Goal: Task Accomplishment & Management: Complete application form

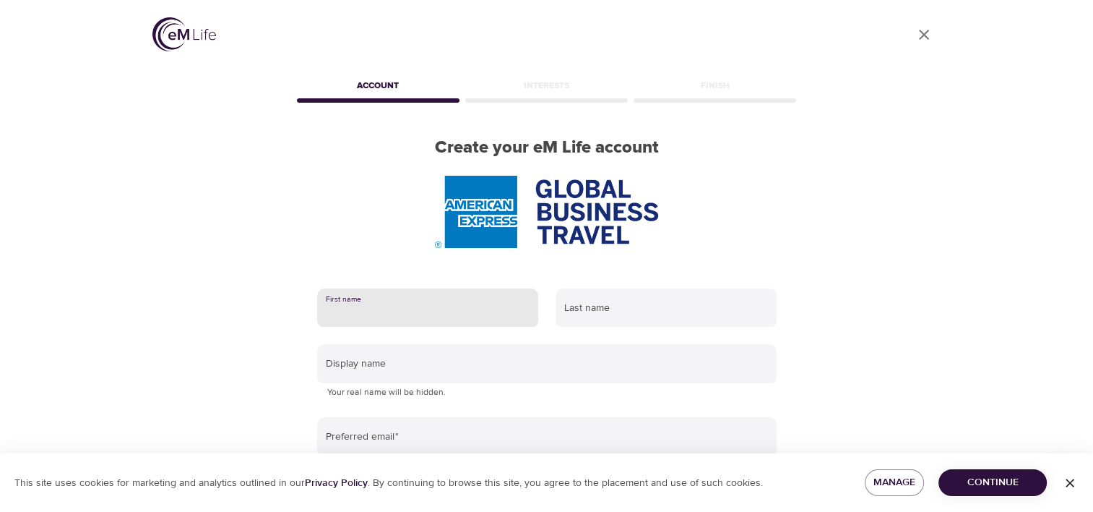
click at [417, 318] on input "text" at bounding box center [427, 307] width 221 height 39
type input "Akash"
type input "T P"
type input "[EMAIL_ADDRESS][DOMAIN_NAME]"
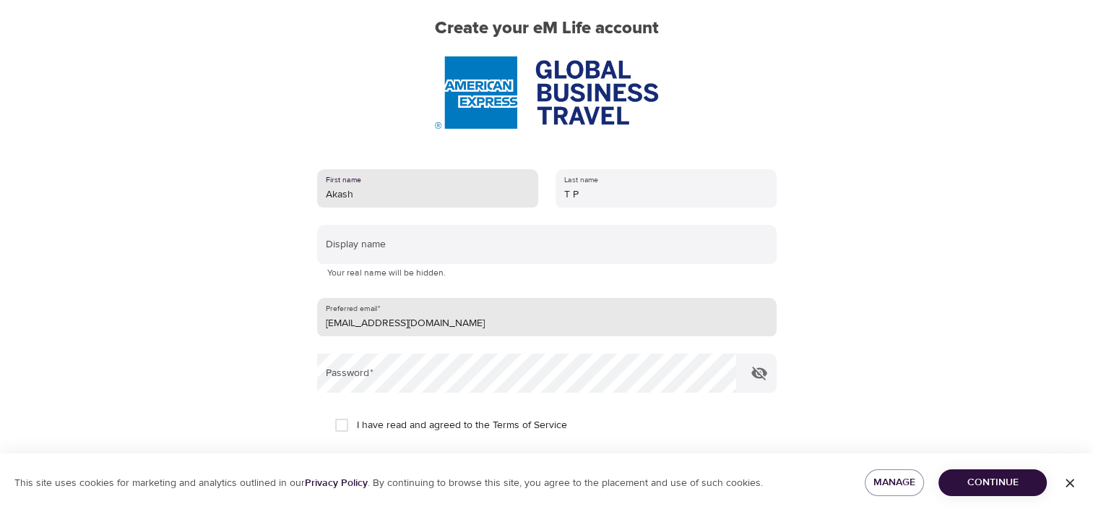
scroll to position [145, 0]
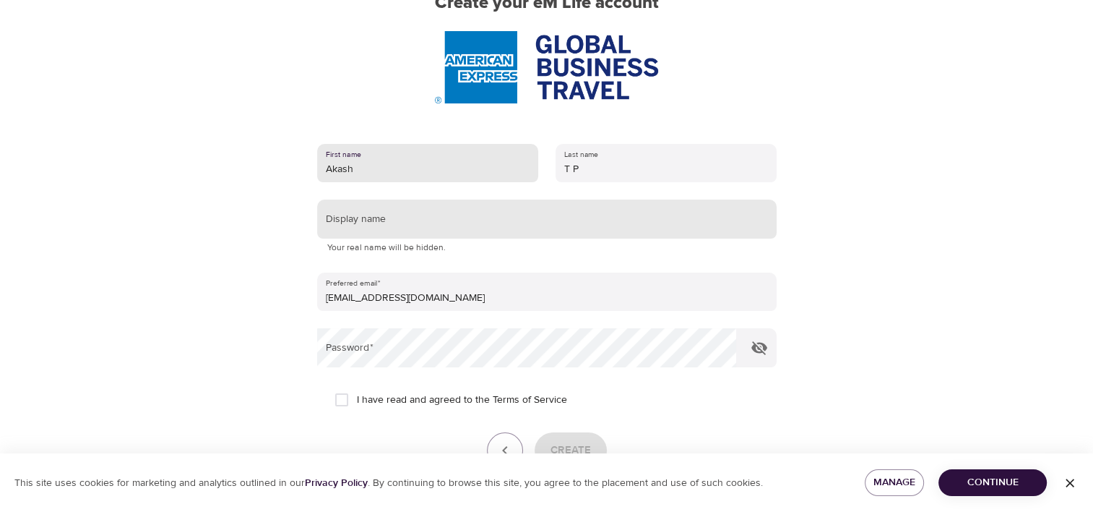
type input "Akash"
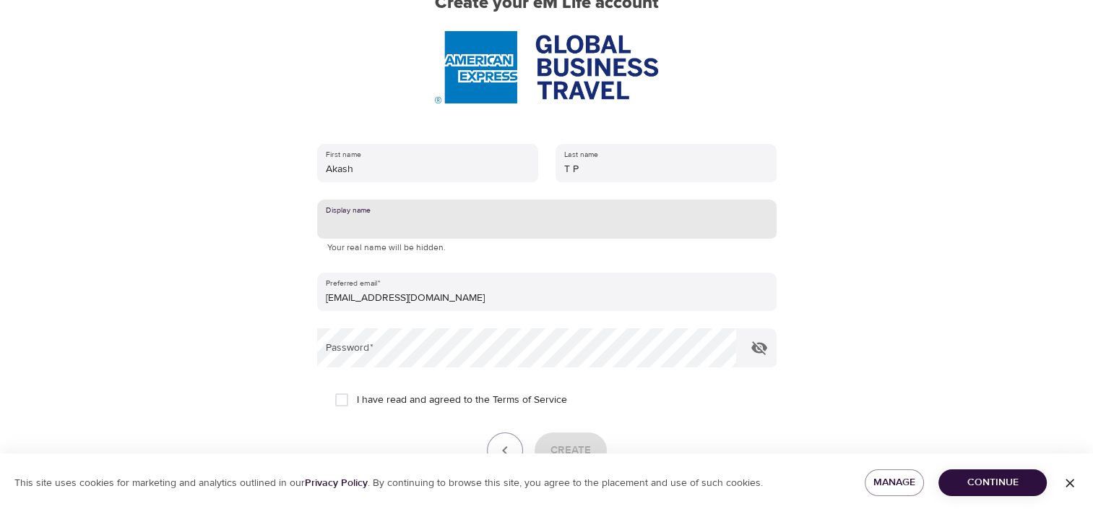
click at [378, 223] on input "text" at bounding box center [547, 218] width 460 height 39
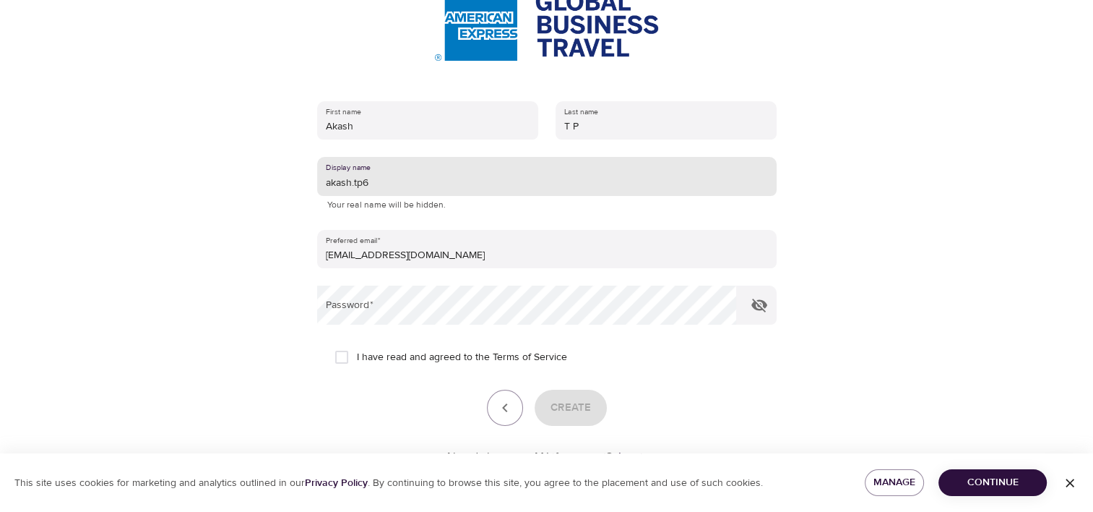
scroll to position [217, 0]
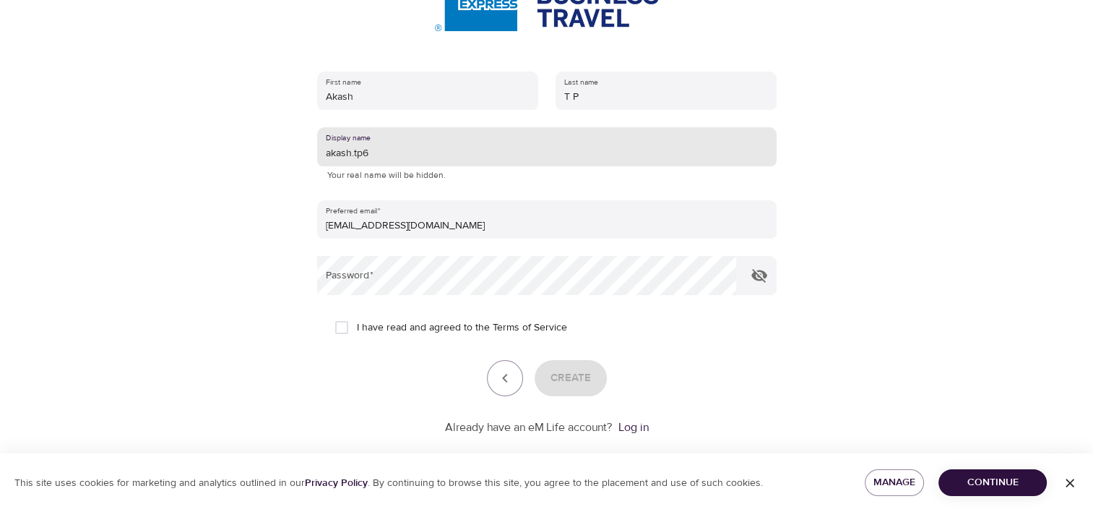
type input "akash.tp6"
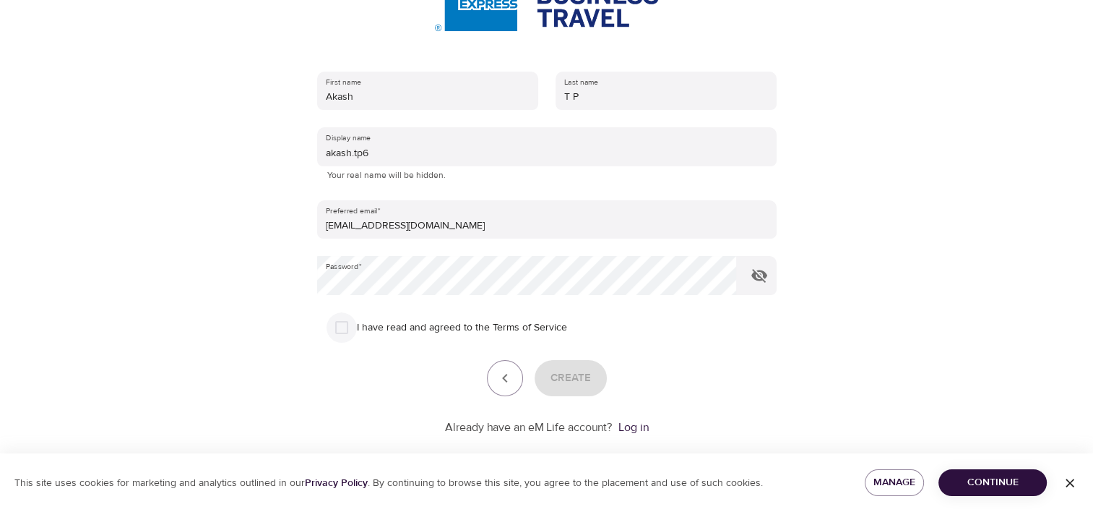
click at [342, 319] on input "I have read and agreed to the Terms of Service" at bounding box center [342, 327] width 30 height 30
checkbox input "true"
click at [569, 374] on span "Create" at bounding box center [571, 378] width 40 height 19
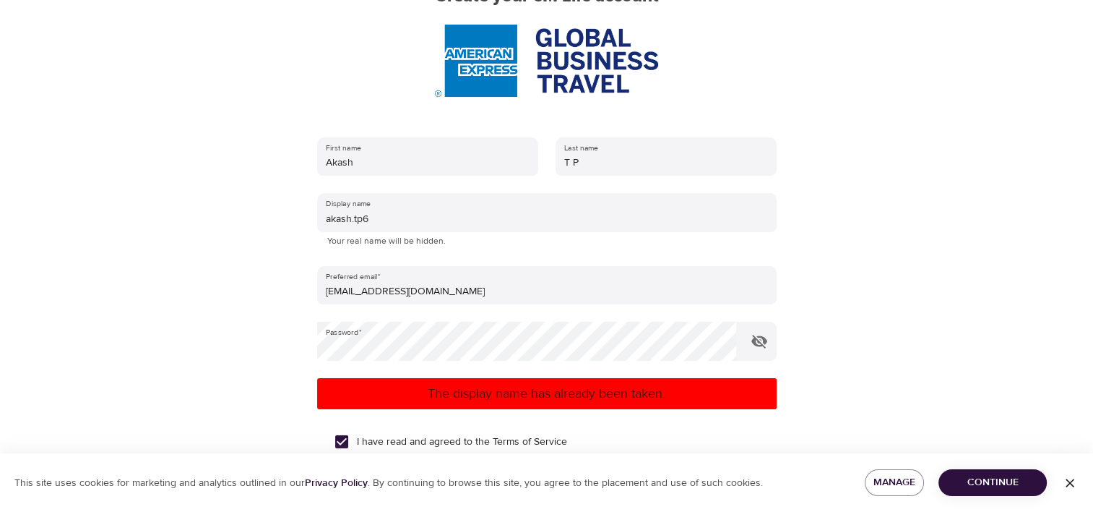
scroll to position [142, 0]
